Goal: Task Accomplishment & Management: Complete application form

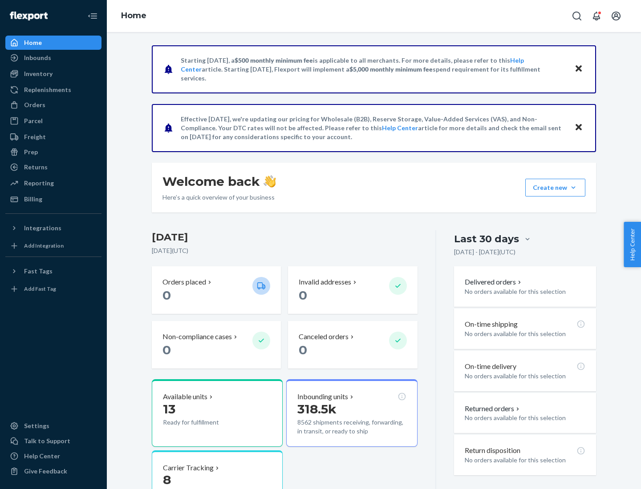
click at [573, 188] on button "Create new Create new inbound Create new order Create new product" at bounding box center [555, 188] width 60 height 18
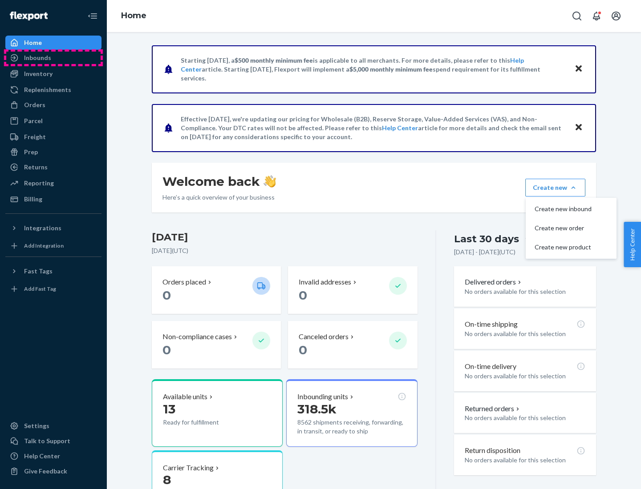
click at [53, 58] on div "Inbounds" at bounding box center [53, 58] width 94 height 12
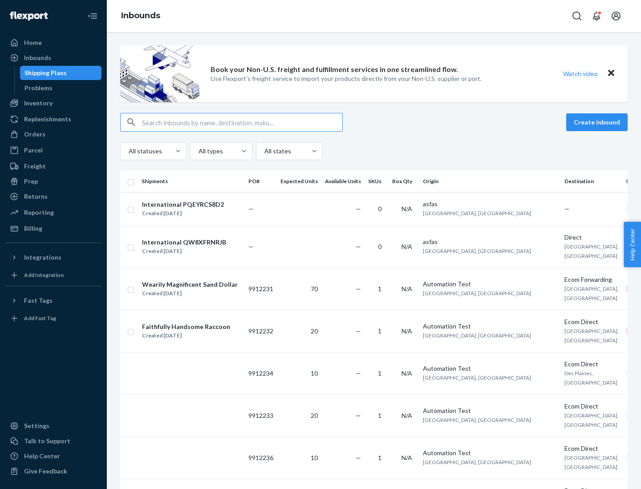
click at [598, 122] on button "Create inbound" at bounding box center [596, 122] width 61 height 18
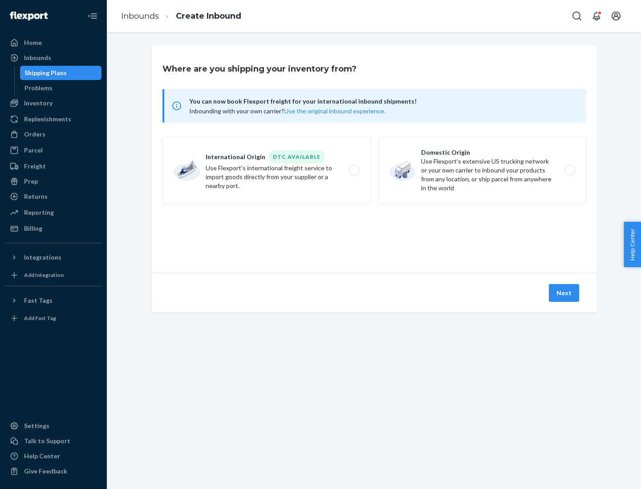
click at [482, 170] on label "Domestic Origin Use Flexport’s extensive US trucking network or your own carrie…" at bounding box center [482, 170] width 208 height 67
click at [569, 170] on input "Domestic Origin Use Flexport’s extensive US trucking network or your own carrie…" at bounding box center [572, 171] width 6 height 6
radio input "true"
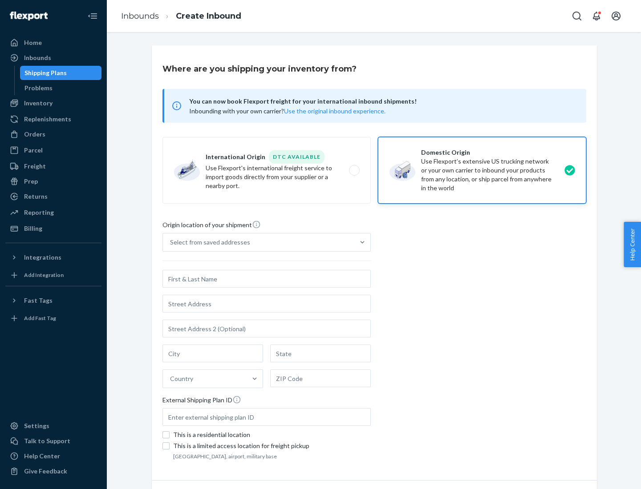
click at [208, 242] on div "Select from saved addresses" at bounding box center [210, 242] width 80 height 9
click at [171, 242] on input "Select from saved addresses" at bounding box center [170, 242] width 1 height 9
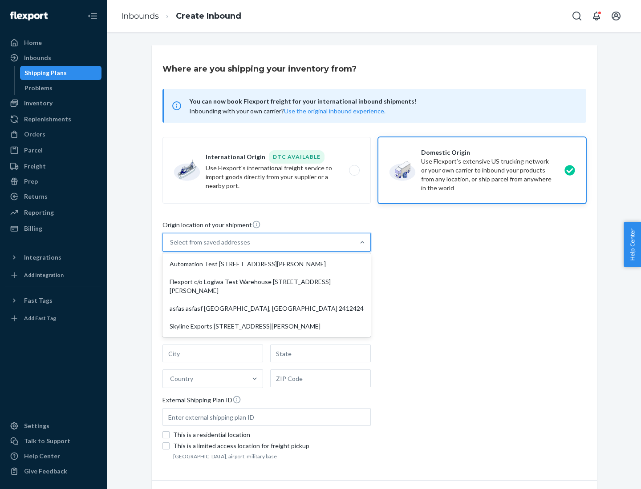
scroll to position [4, 0]
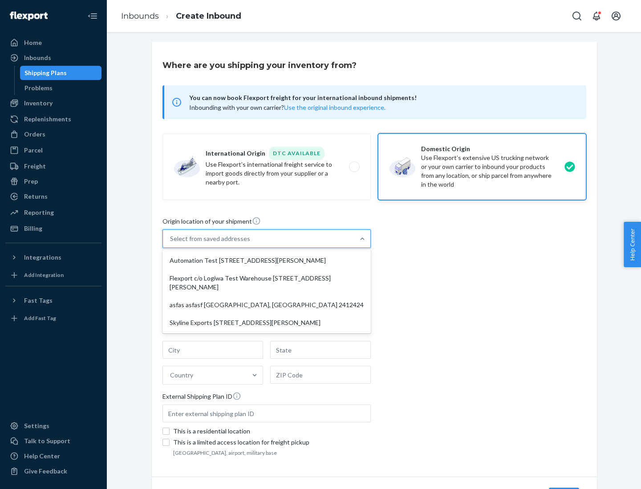
click at [266, 261] on div "Automation Test [STREET_ADDRESS][PERSON_NAME]" at bounding box center [266, 261] width 205 height 18
click at [171, 243] on input "option Automation Test [STREET_ADDRESS][PERSON_NAME] focused, 1 of 4. 4 results…" at bounding box center [170, 238] width 1 height 9
type input "Automation Test"
type input "9th Floor"
type input "[GEOGRAPHIC_DATA]"
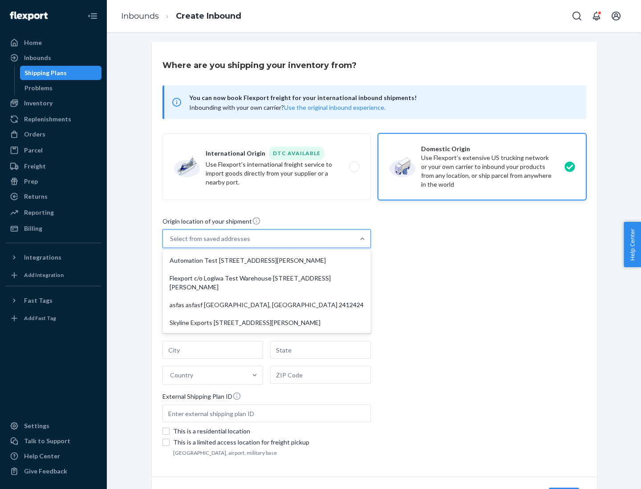
type input "CA"
type input "94104"
type input "[STREET_ADDRESS][PERSON_NAME]"
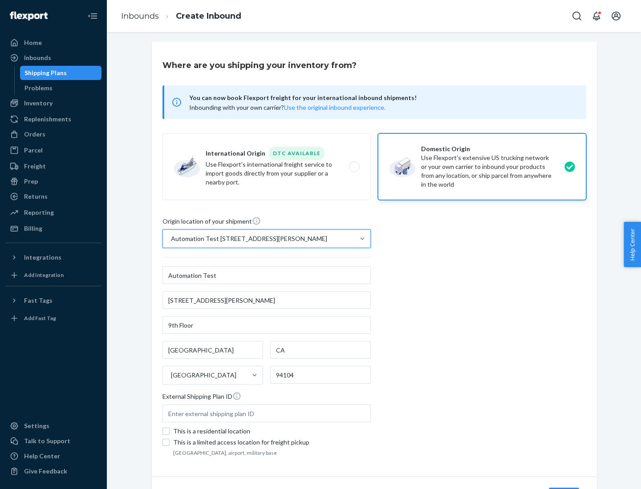
scroll to position [52, 0]
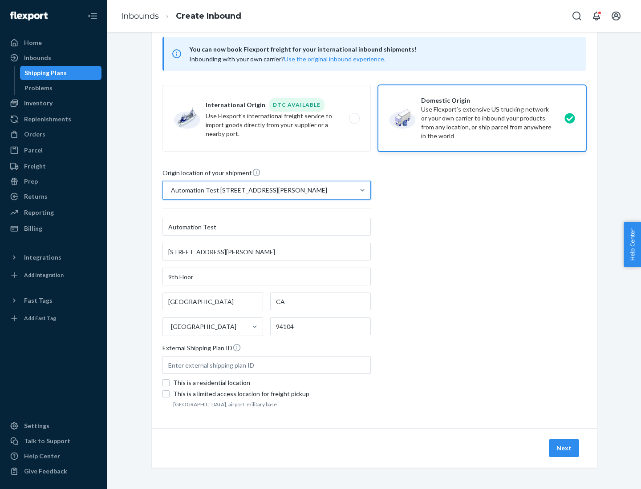
click at [564, 448] on button "Next" at bounding box center [563, 449] width 30 height 18
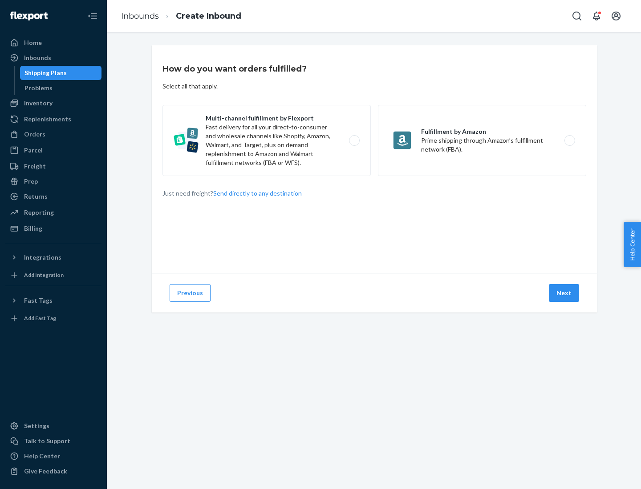
click at [266, 141] on label "Multi-channel fulfillment by Flexport Fast delivery for all your direct-to-cons…" at bounding box center [266, 140] width 208 height 71
click at [354, 141] on input "Multi-channel fulfillment by Flexport Fast delivery for all your direct-to-cons…" at bounding box center [357, 141] width 6 height 6
radio input "true"
click at [564, 293] on button "Next" at bounding box center [563, 293] width 30 height 18
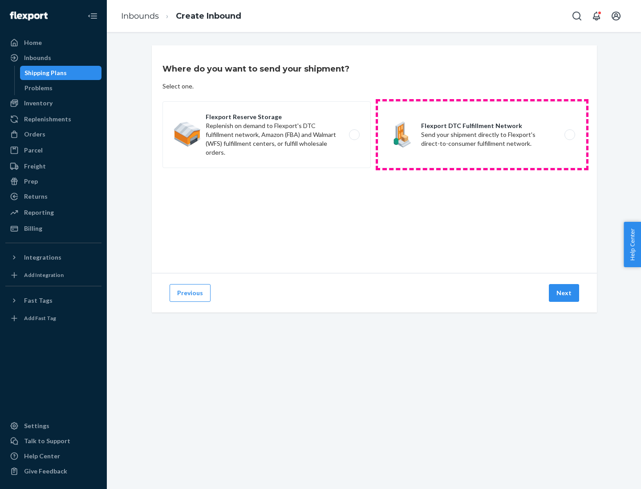
click at [482, 135] on label "Flexport DTC Fulfillment Network Send your shipment directly to Flexport's dire…" at bounding box center [482, 134] width 208 height 67
click at [569, 135] on input "Flexport DTC Fulfillment Network Send your shipment directly to Flexport's dire…" at bounding box center [572, 135] width 6 height 6
radio input "true"
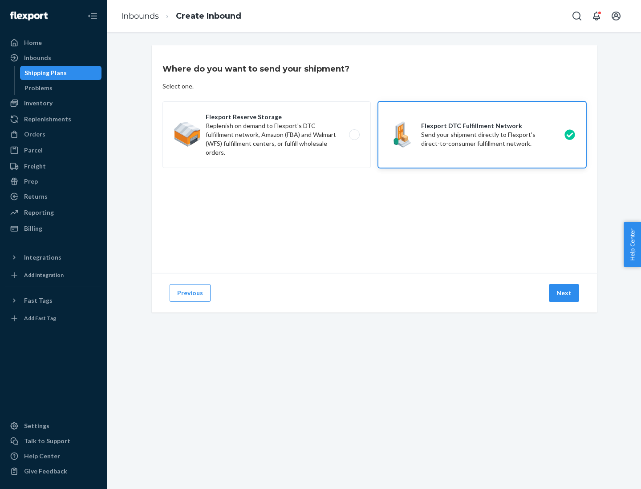
click at [564, 293] on button "Next" at bounding box center [563, 293] width 30 height 18
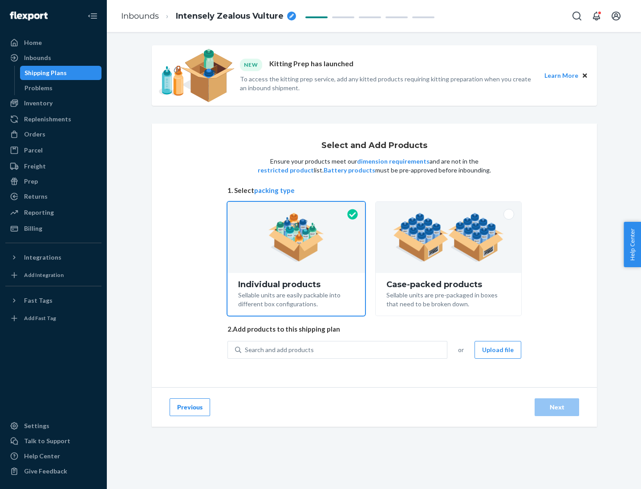
click at [448, 238] on img at bounding box center [448, 237] width 111 height 49
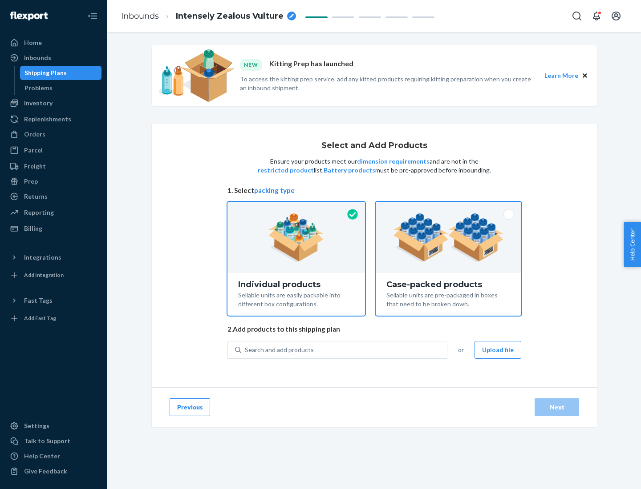
click at [448, 208] on input "Case-packed products Sellable units are pre-packaged in boxes that need to be b…" at bounding box center [448, 205] width 6 height 6
radio input "true"
radio input "false"
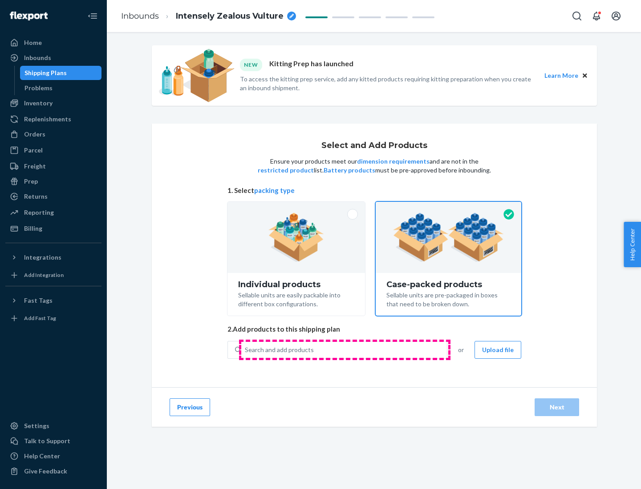
click at [344, 350] on div "Search and add products" at bounding box center [344, 350] width 206 height 16
click at [246, 350] on input "Search and add products" at bounding box center [245, 350] width 1 height 9
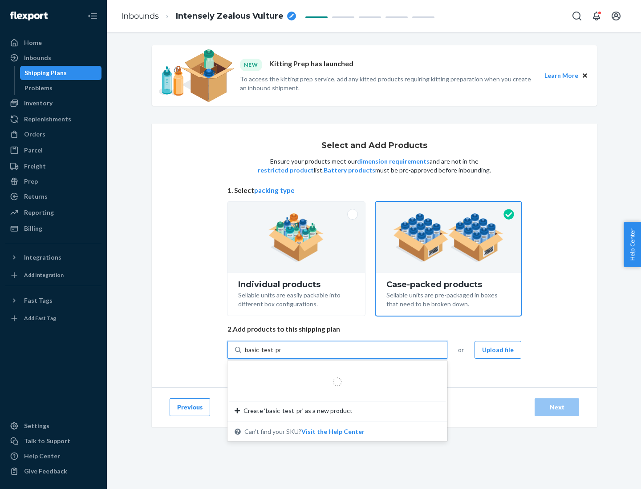
type input "basic-test-product-1"
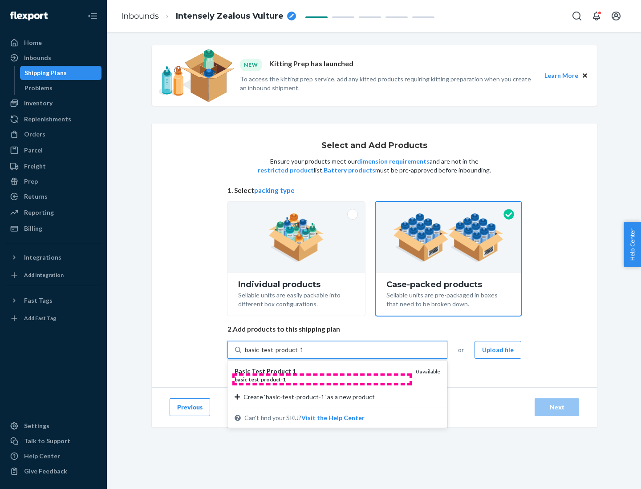
click at [322, 379] on div "basic - test - product - 1" at bounding box center [321, 380] width 174 height 8
click at [302, 355] on input "basic-test-product-1" at bounding box center [273, 350] width 57 height 9
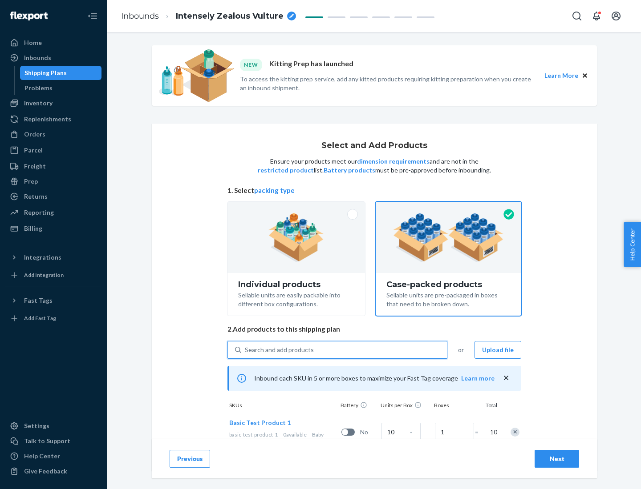
scroll to position [32, 0]
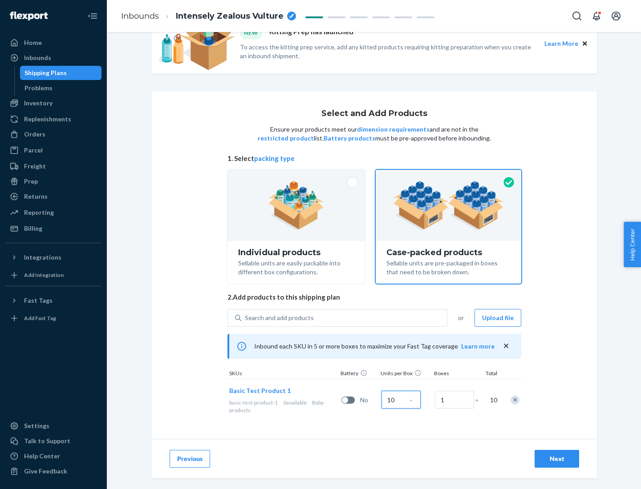
type input "10"
type input "7"
click at [557, 459] on div "Next" at bounding box center [556, 459] width 29 height 9
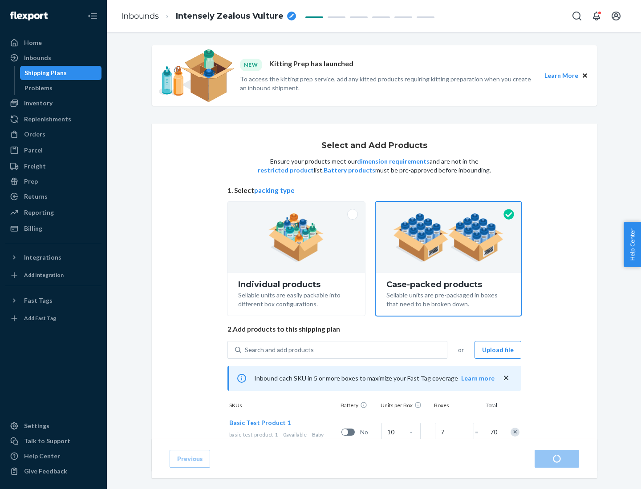
radio input "true"
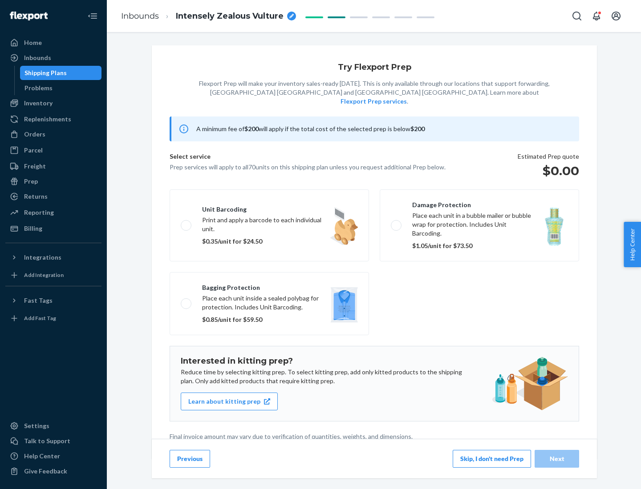
scroll to position [2, 0]
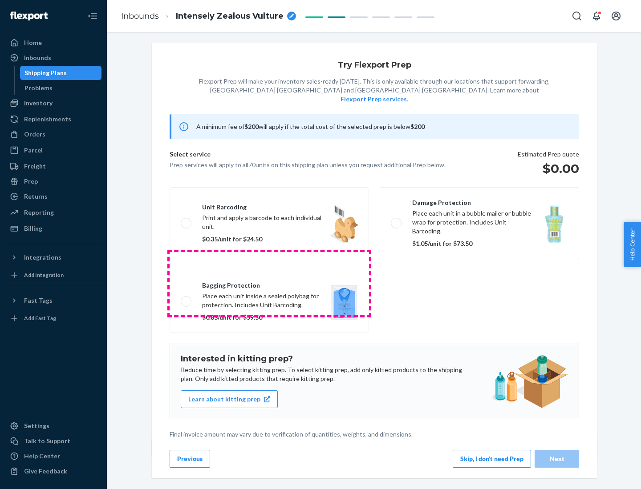
click at [269, 283] on label "Bagging protection Place each unit inside a sealed polybag for protection. Incl…" at bounding box center [268, 301] width 199 height 63
click at [186, 298] on input "Bagging protection Place each unit inside a sealed polybag for protection. Incl…" at bounding box center [184, 301] width 6 height 6
checkbox input "true"
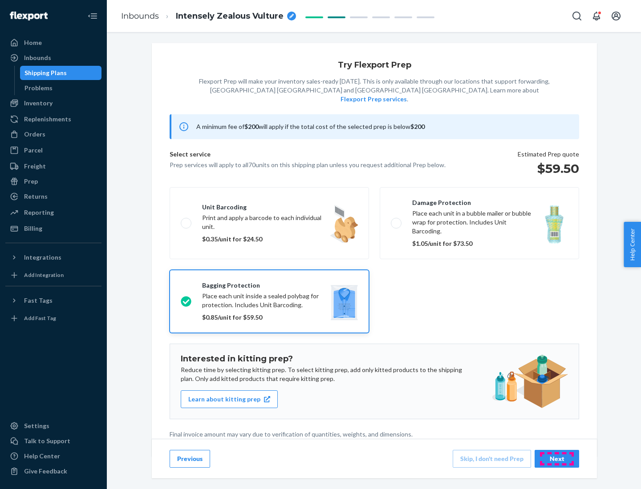
click at [557, 459] on div "Next" at bounding box center [556, 459] width 29 height 9
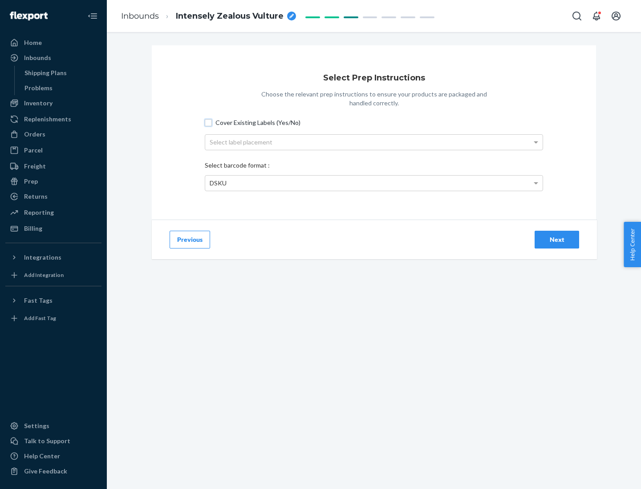
click at [208, 122] on input "Cover Existing Labels (Yes/No)" at bounding box center [208, 122] width 7 height 7
checkbox input "true"
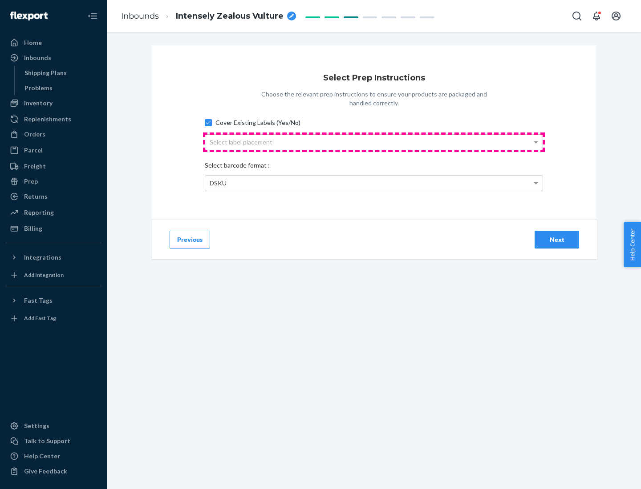
click at [374, 142] on div "Select label placement" at bounding box center [373, 142] width 337 height 15
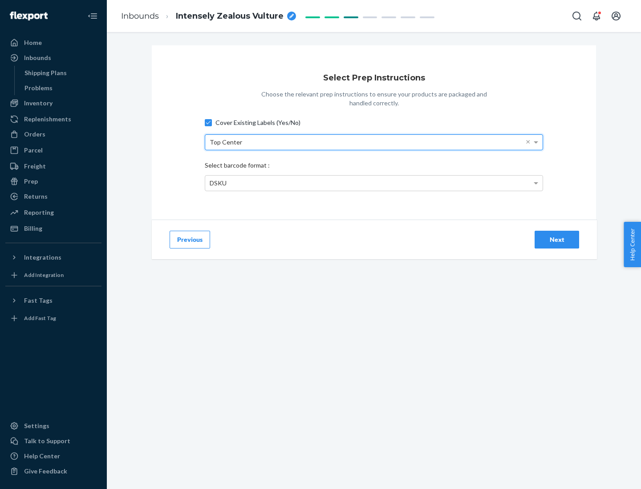
click at [374, 183] on div "DSKU" at bounding box center [373, 183] width 337 height 15
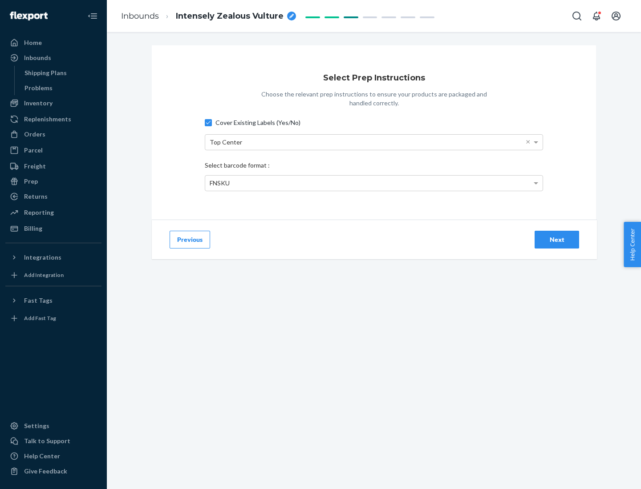
click at [557, 239] on div "Next" at bounding box center [556, 239] width 29 height 9
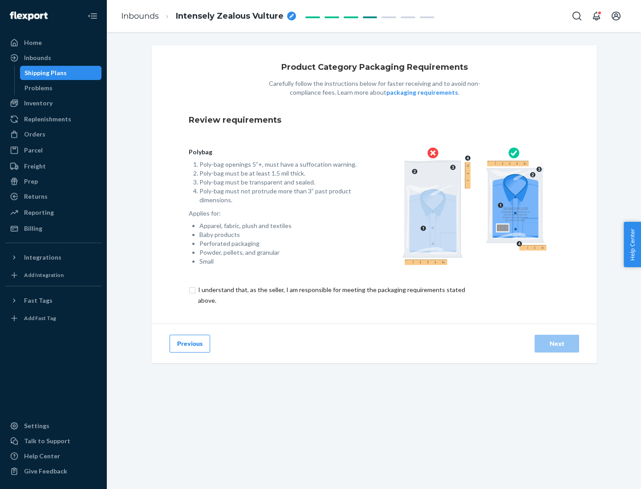
click at [331, 295] on input "checkbox" at bounding box center [337, 295] width 296 height 21
checkbox input "true"
click at [557, 343] on div "Next" at bounding box center [556, 343] width 29 height 9
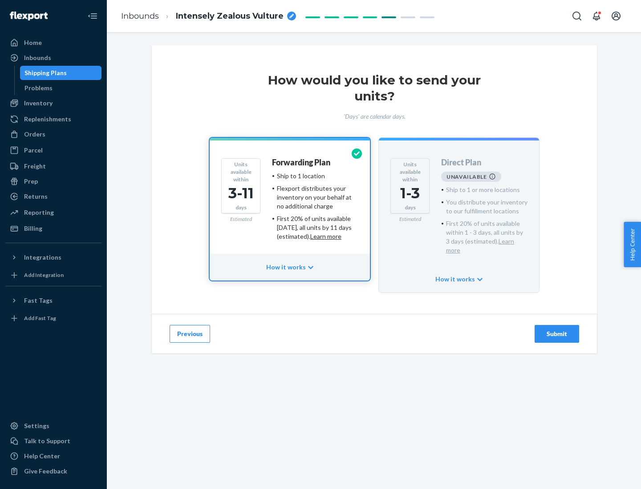
click at [302, 162] on h4 "Forwarding Plan" at bounding box center [301, 162] width 58 height 9
click at [557, 330] on div "Submit" at bounding box center [556, 334] width 29 height 9
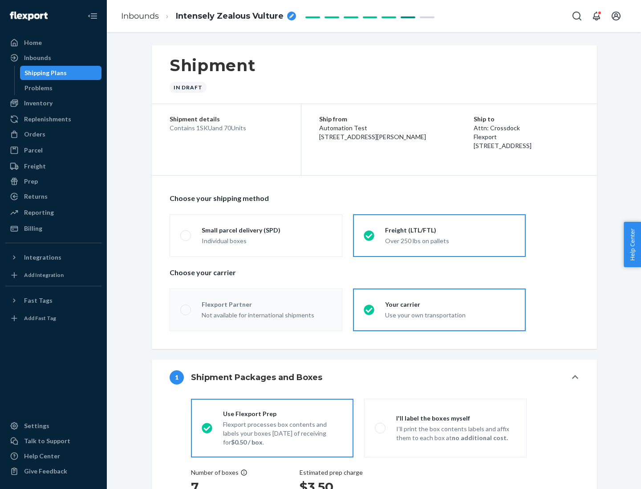
radio input "true"
radio input "false"
radio input "true"
radio input "false"
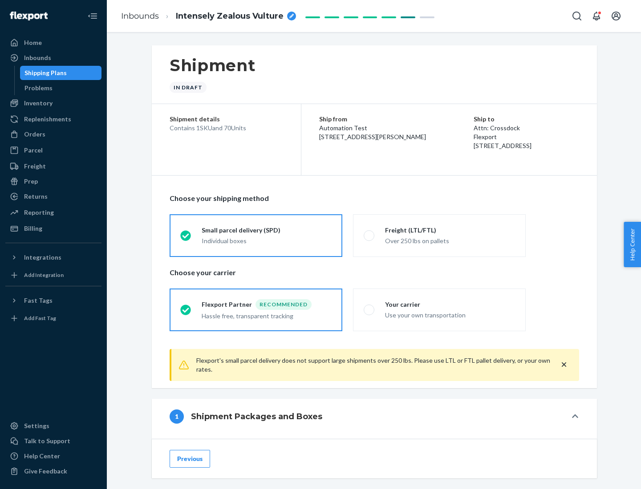
click at [439, 235] on div "Over 250 lbs on pallets" at bounding box center [450, 240] width 130 height 11
click at [369, 235] on input "Freight (LTL/FTL) Over 250 lbs on pallets" at bounding box center [366, 236] width 6 height 6
radio input "true"
radio input "false"
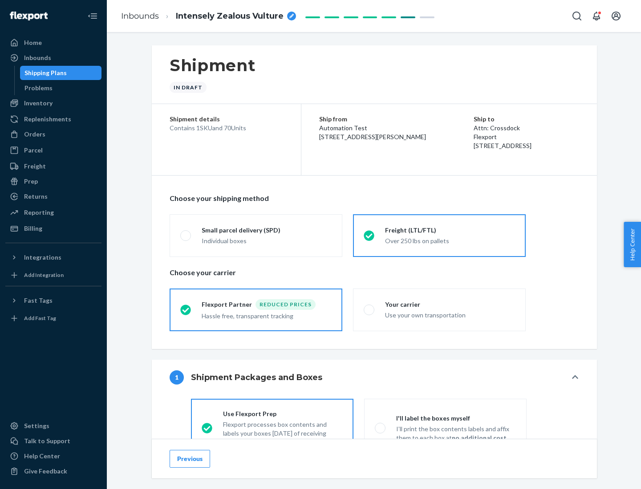
scroll to position [49, 0]
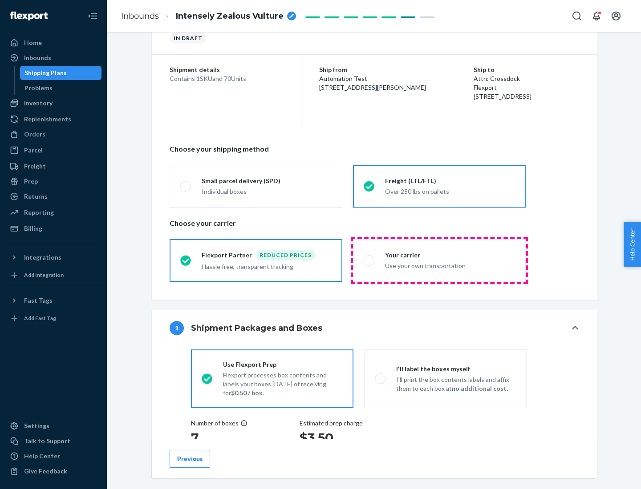
click at [439, 260] on div "Use your own transportation" at bounding box center [450, 265] width 130 height 11
click at [369, 260] on input "Your carrier Use your own transportation" at bounding box center [366, 261] width 6 height 6
radio input "true"
radio input "false"
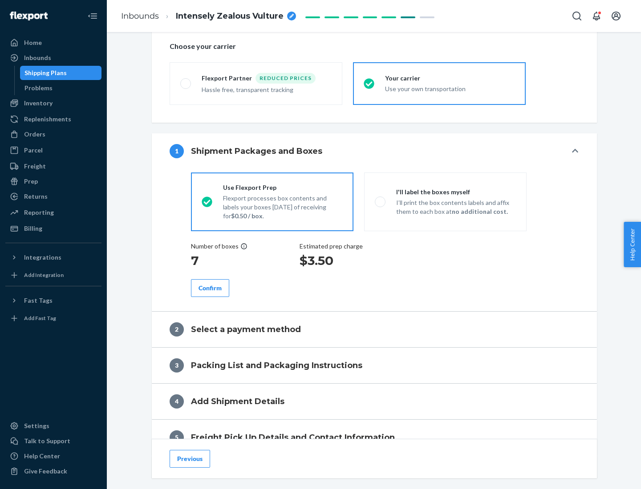
scroll to position [168, 0]
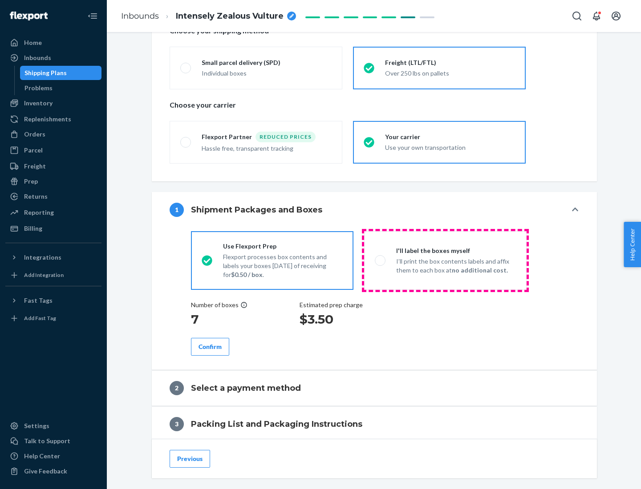
click at [445, 260] on p "I’ll print the box contents labels and affix them to each box at no additional …" at bounding box center [456, 266] width 120 height 18
click at [380, 260] on input "I'll label the boxes myself I’ll print the box contents labels and affix them t…" at bounding box center [378, 261] width 6 height 6
radio input "true"
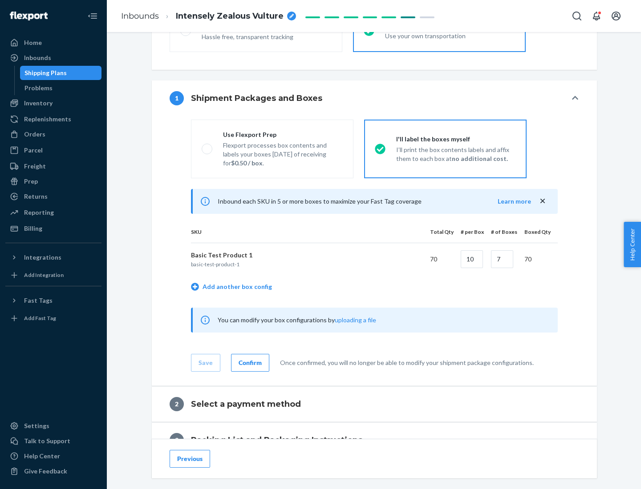
scroll to position [153, 0]
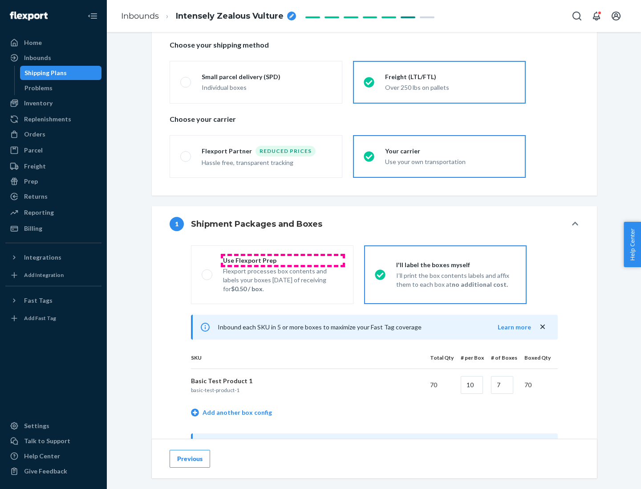
click at [282, 260] on div "Use Flexport Prep" at bounding box center [283, 260] width 120 height 9
click at [207, 272] on input "Use Flexport Prep Flexport processes box contents and labels your boxes [DATE] …" at bounding box center [205, 275] width 6 height 6
radio input "true"
radio input "false"
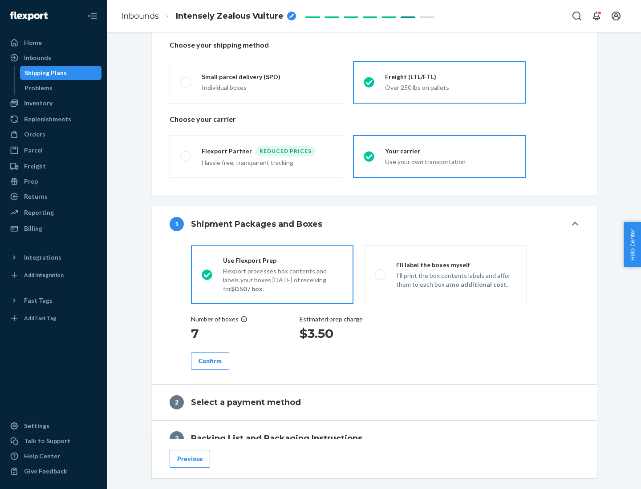
scroll to position [254, 0]
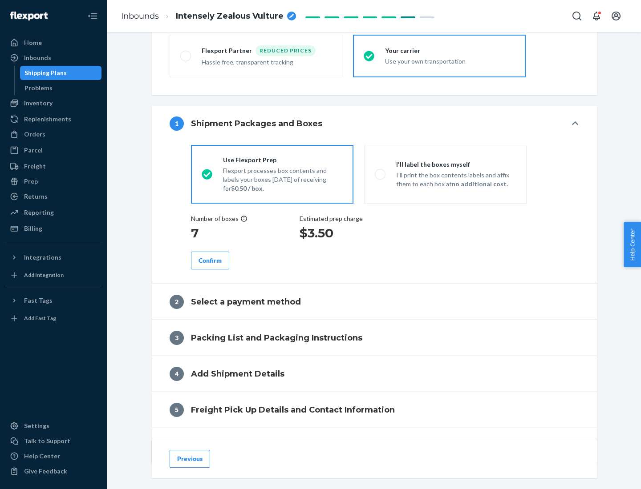
click at [210, 260] on div "Confirm" at bounding box center [209, 260] width 23 height 9
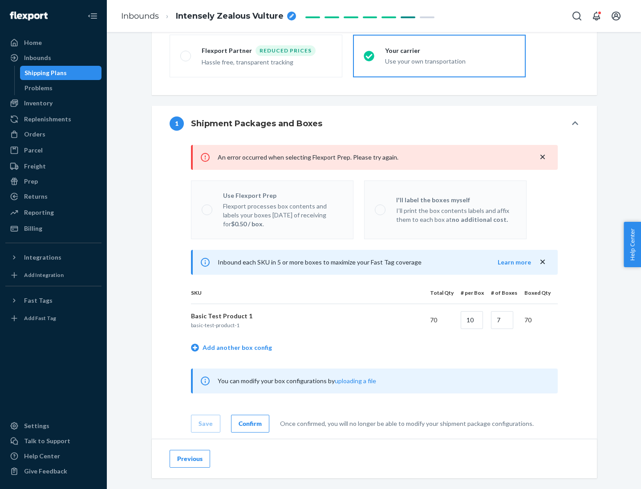
radio input "false"
